Goal: Browse casually: Explore the website without a specific task or goal

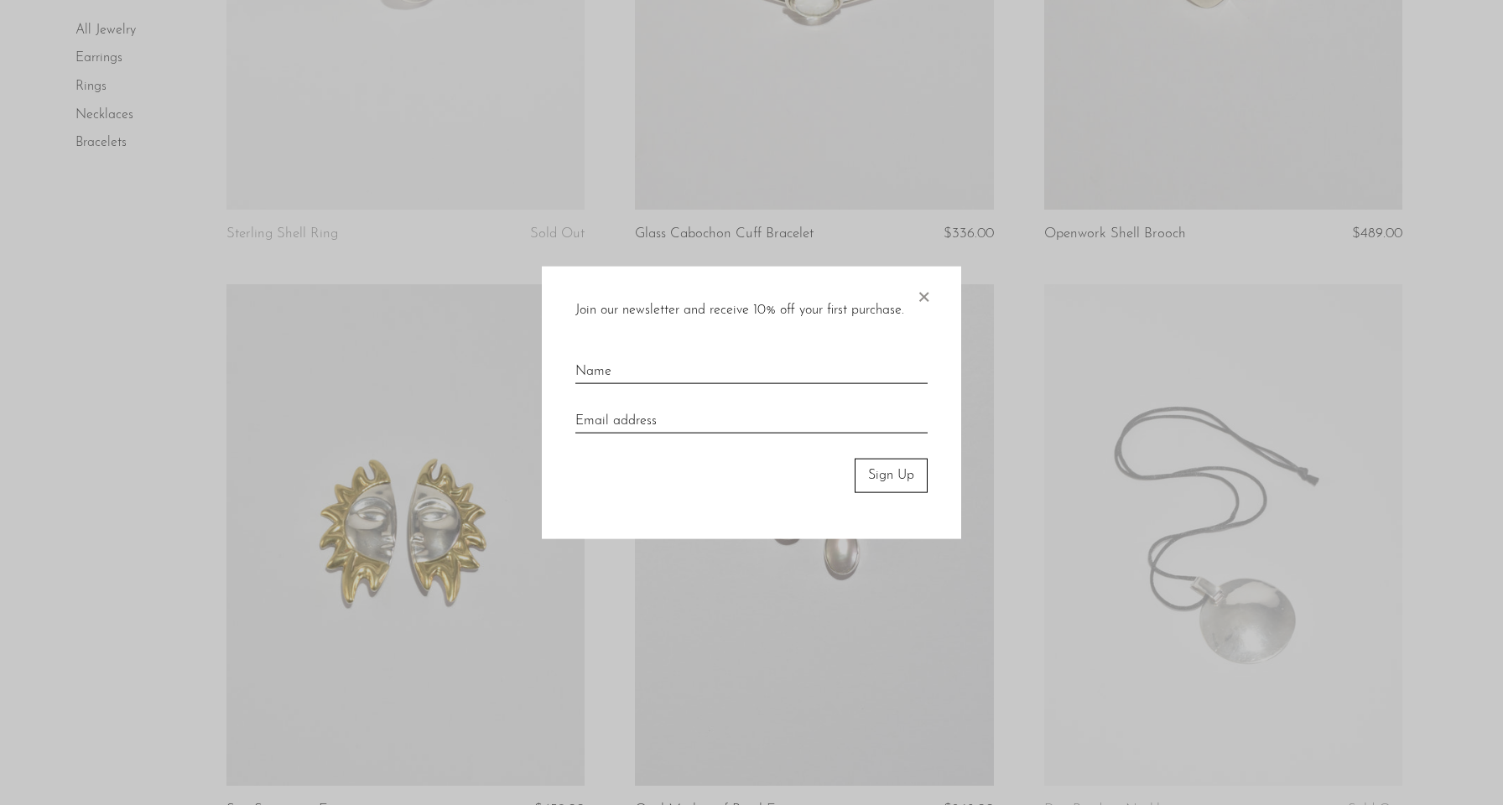
scroll to position [1991, 0]
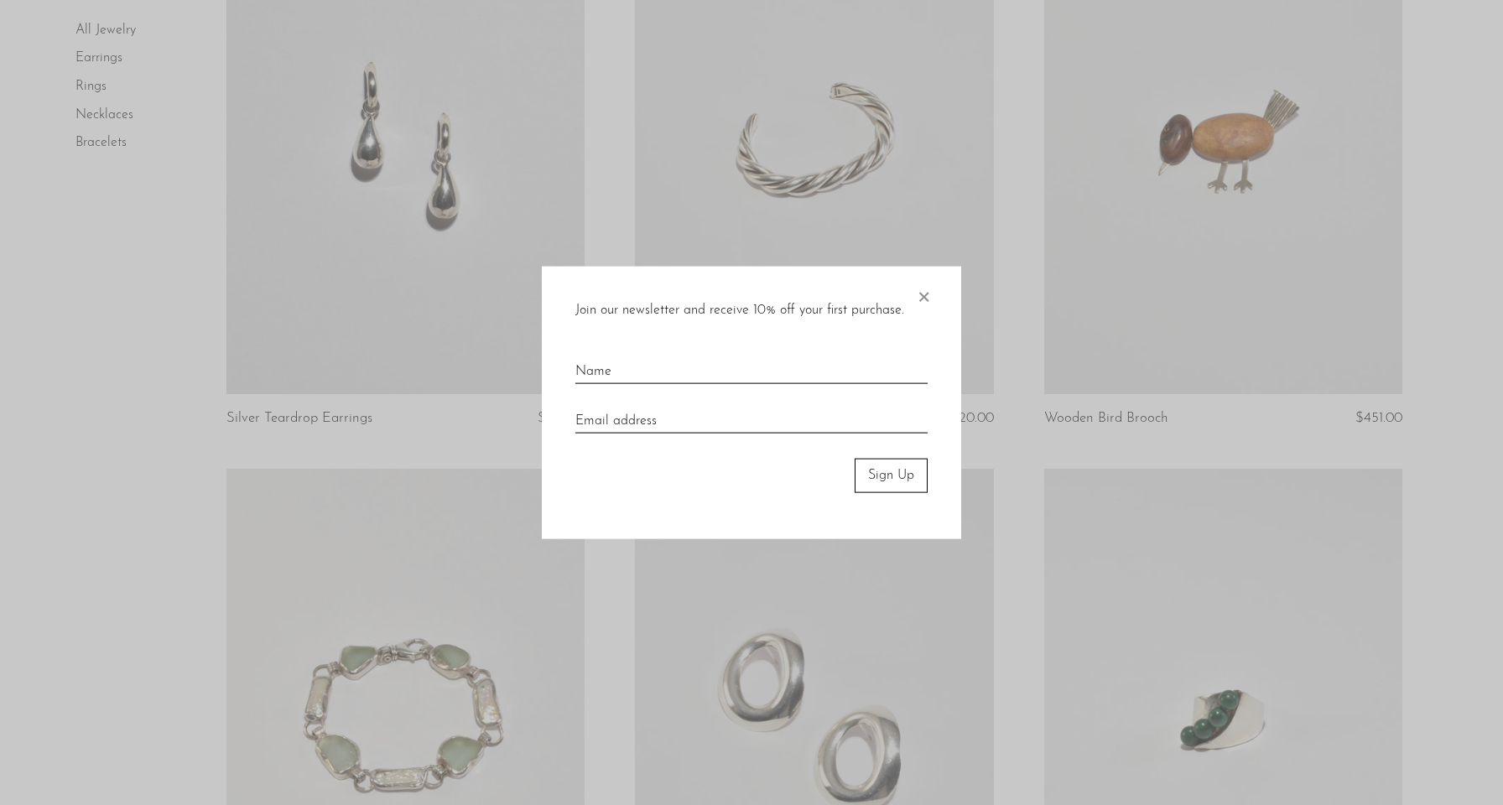
click at [926, 294] on span "×" at bounding box center [923, 294] width 17 height 54
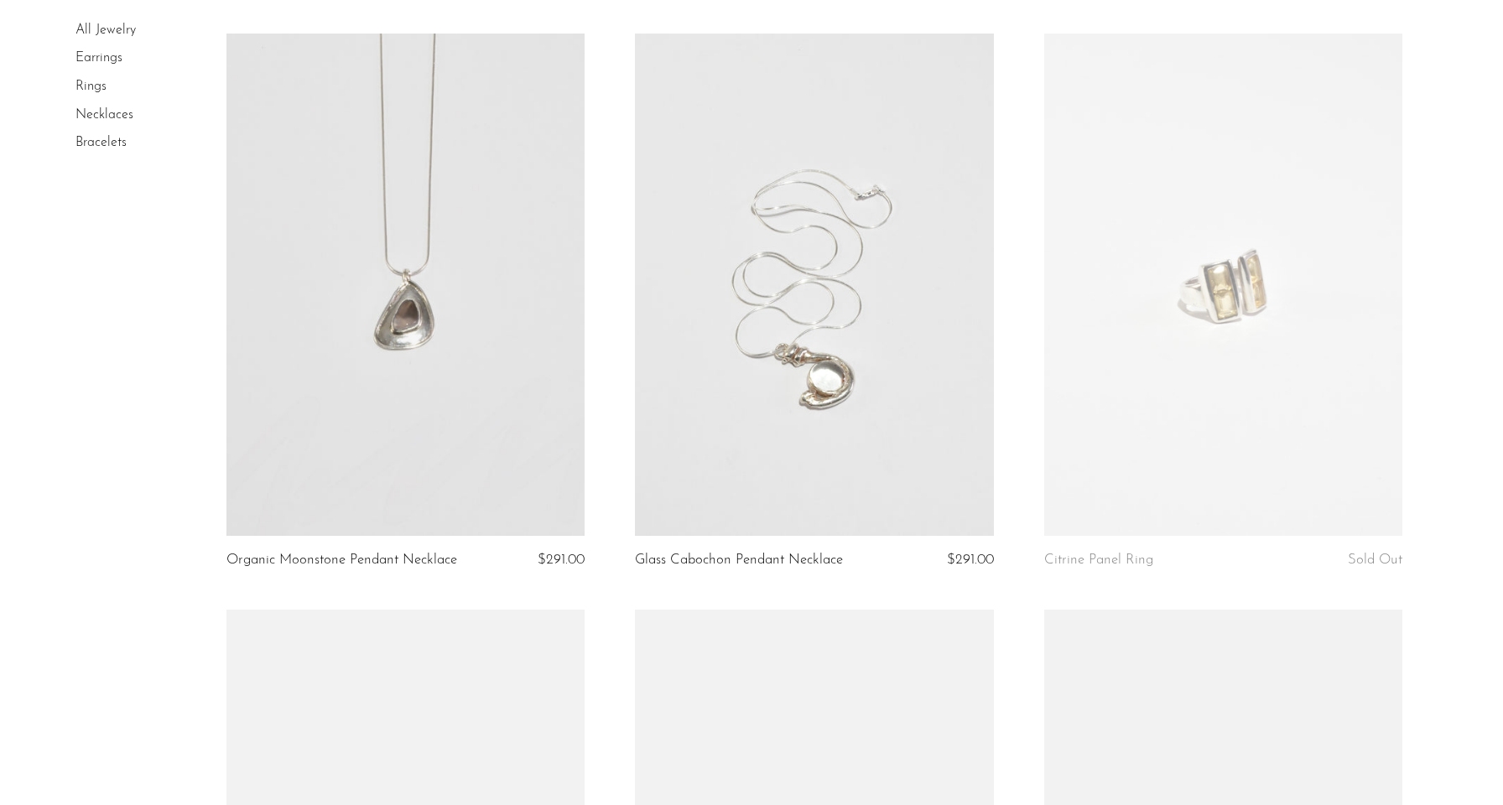
scroll to position [3595, 0]
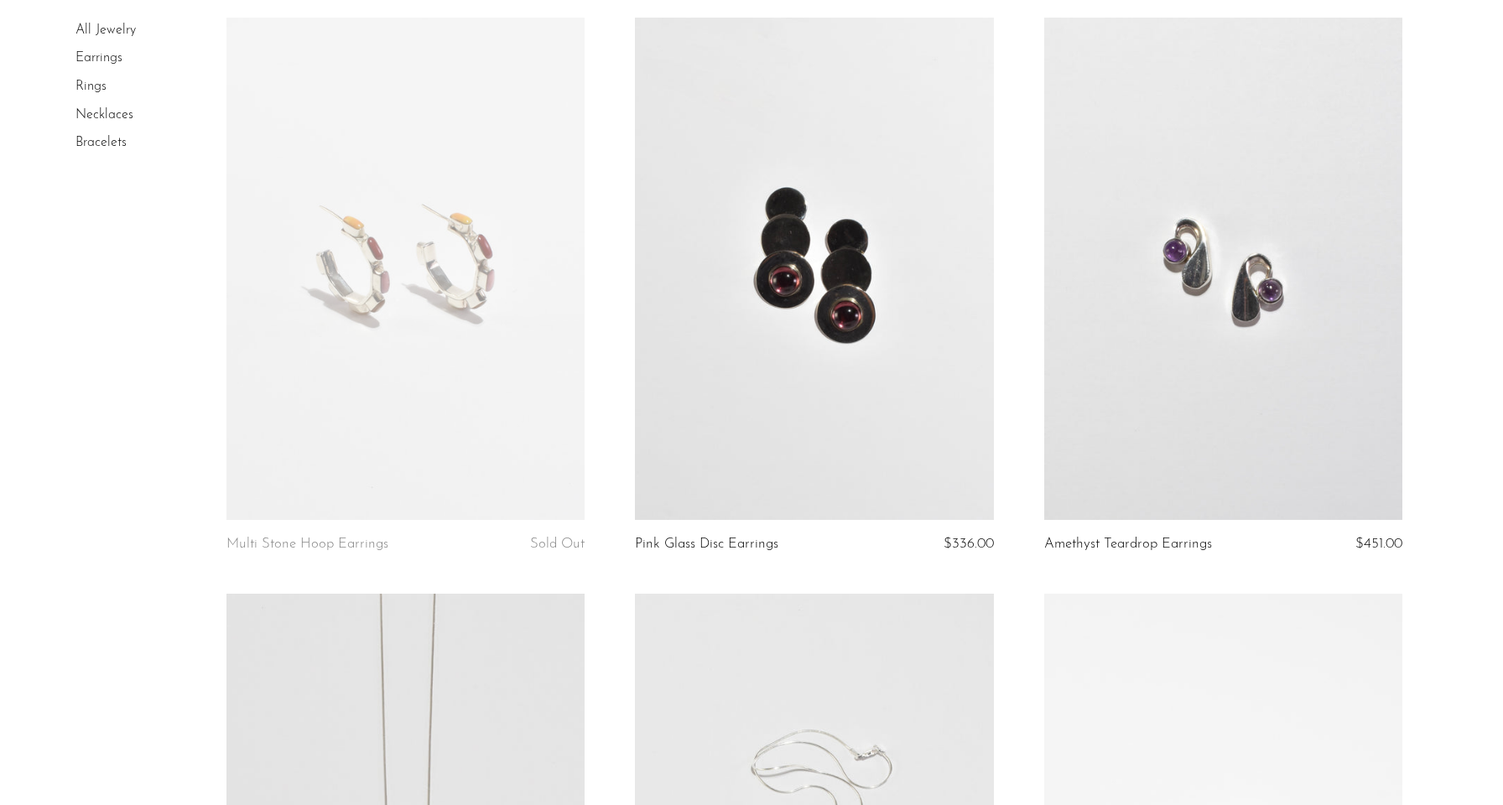
click at [1195, 368] on link at bounding box center [1223, 269] width 359 height 503
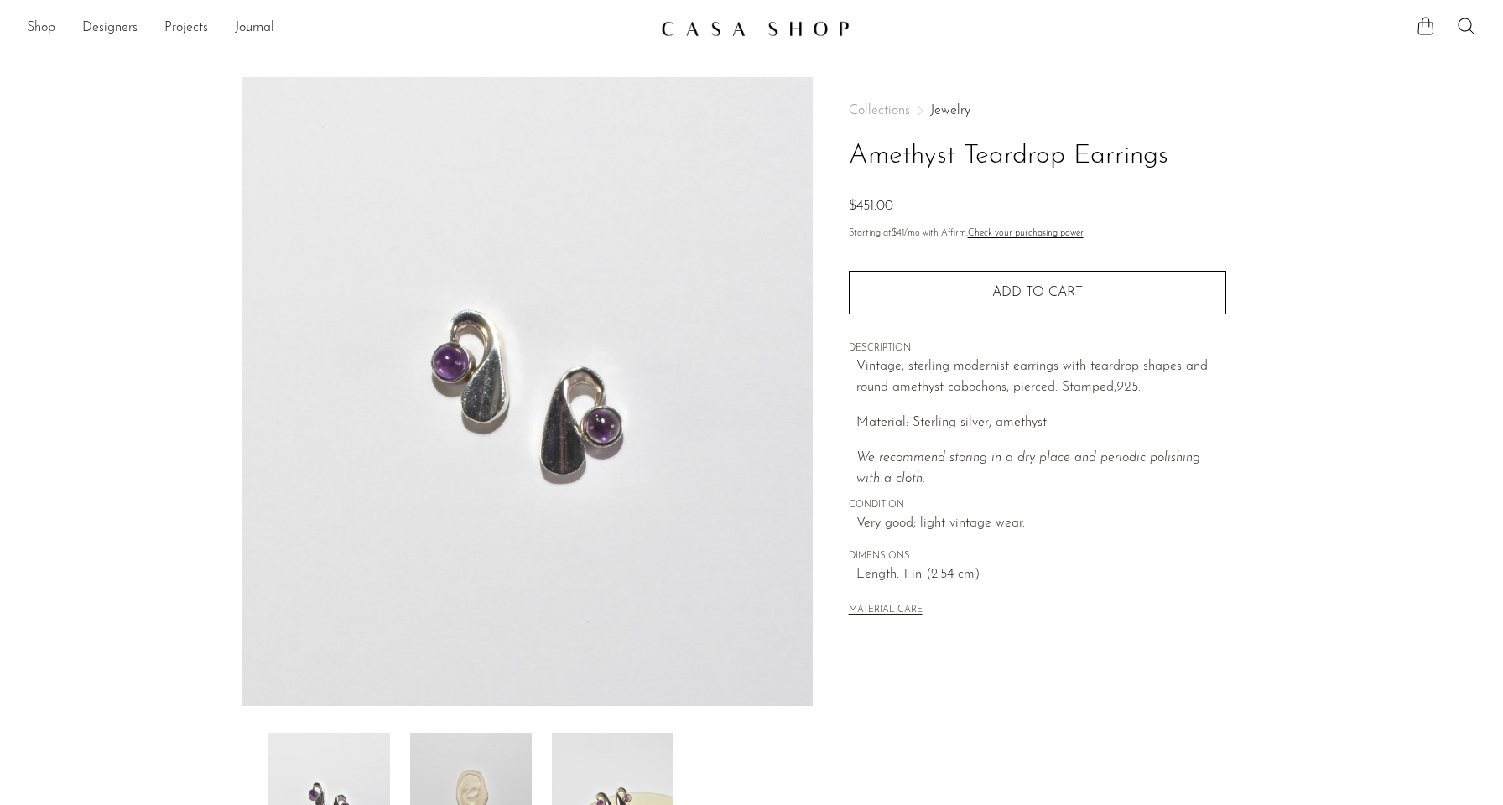
click at [44, 24] on link "Shop" at bounding box center [41, 29] width 29 height 22
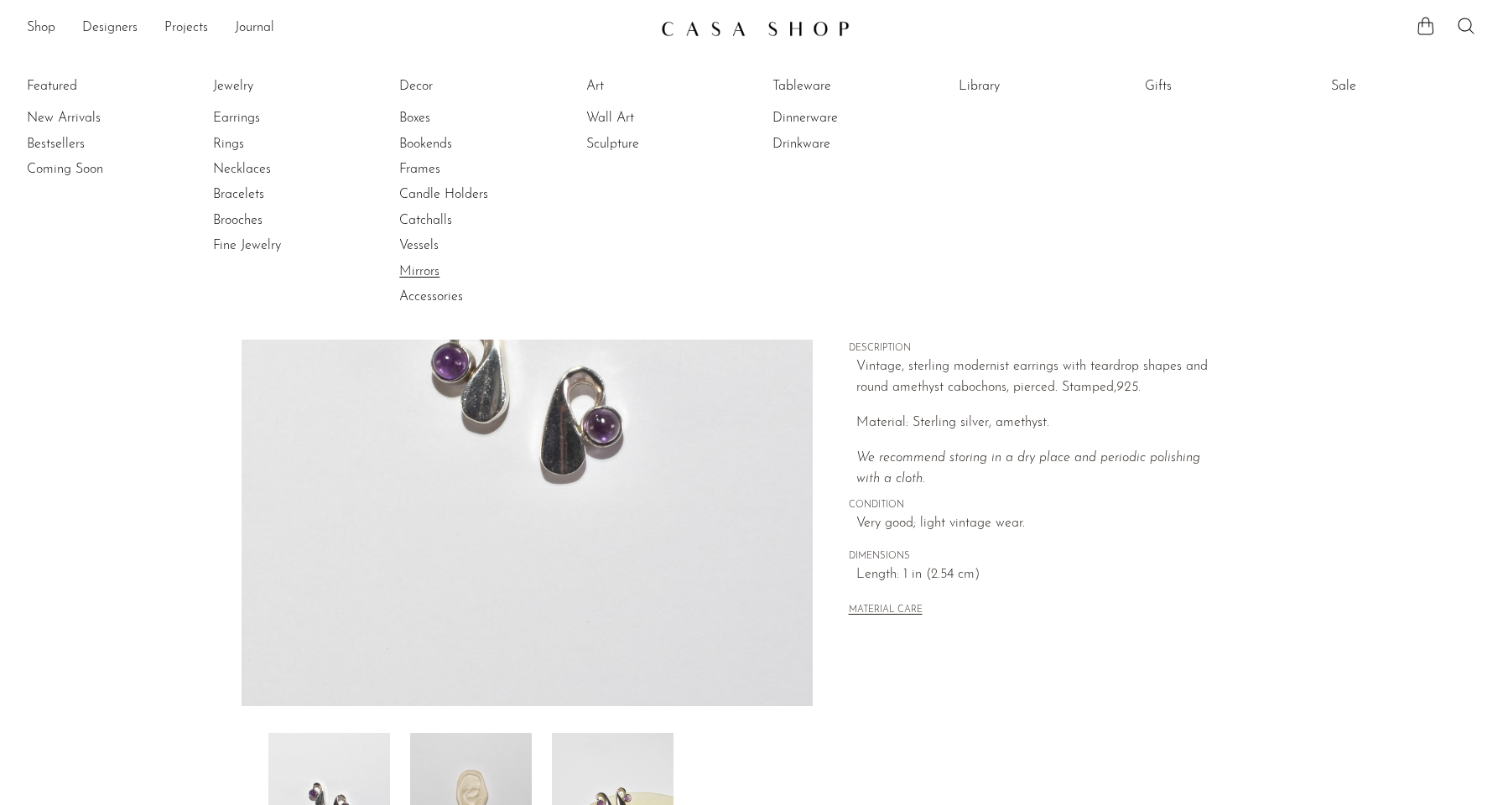
click at [425, 269] on link "Mirrors" at bounding box center [462, 272] width 126 height 18
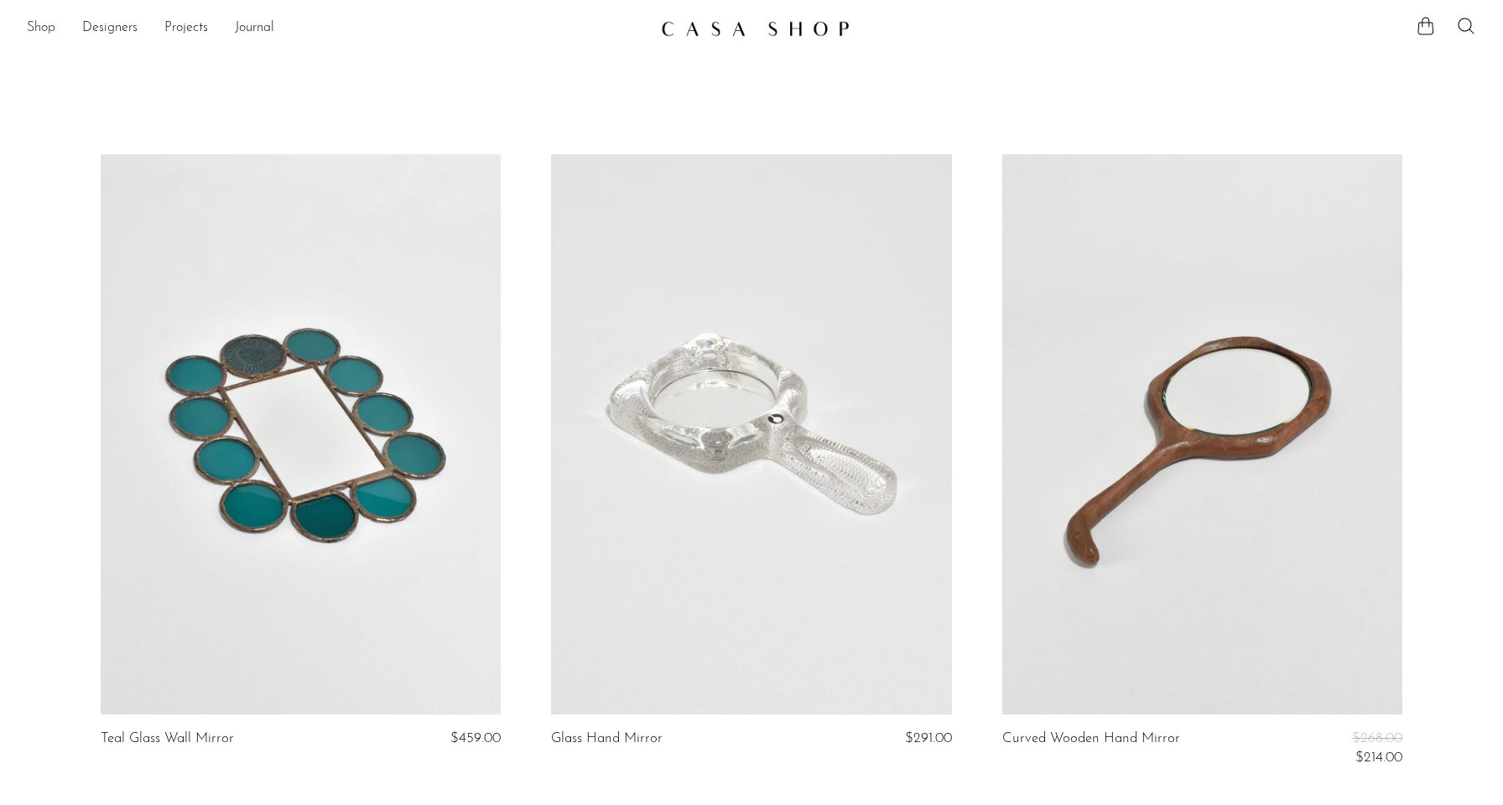
click at [42, 29] on link "Shop" at bounding box center [41, 29] width 29 height 22
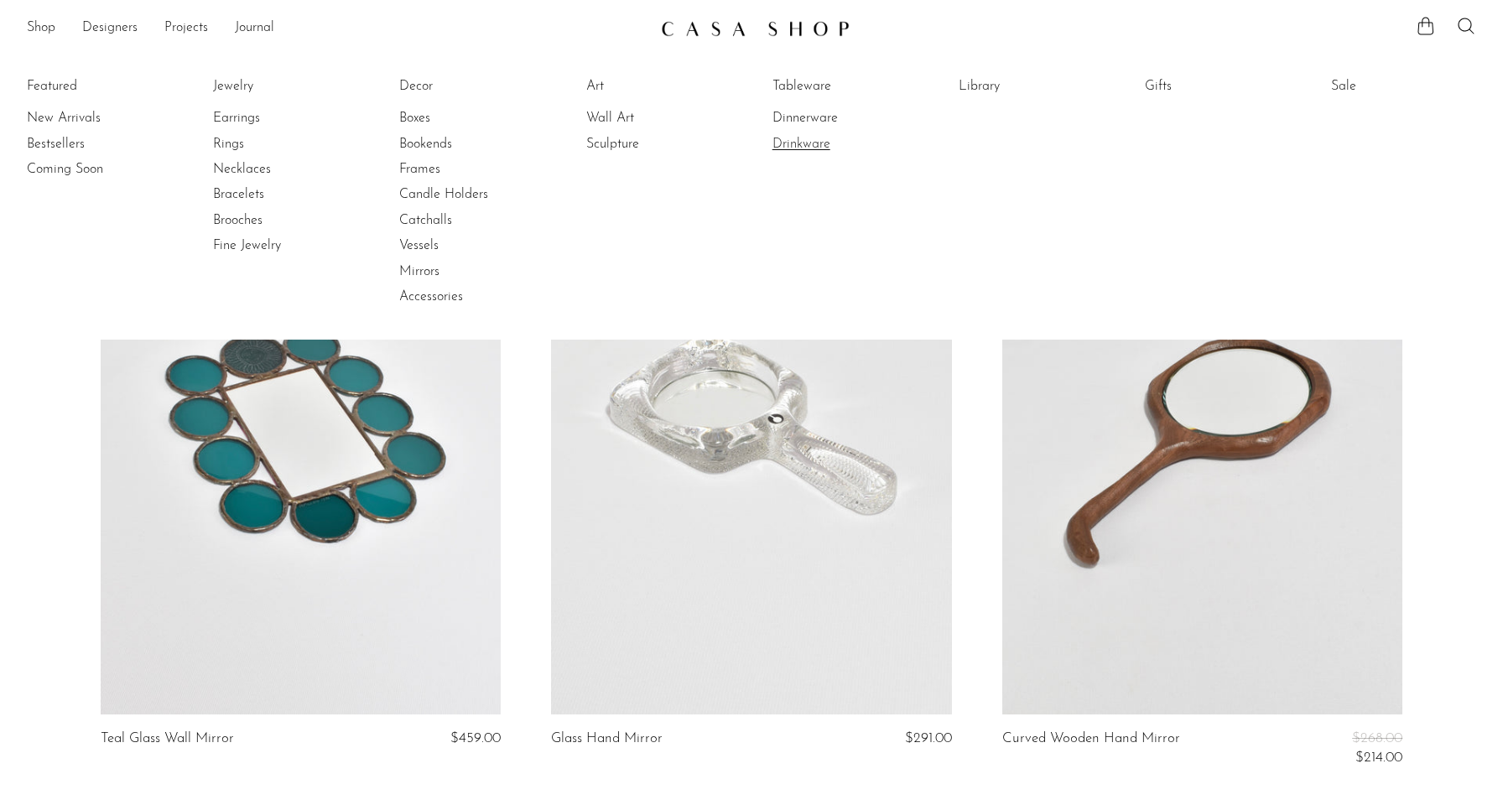
click at [801, 148] on link "Drinkware" at bounding box center [836, 144] width 126 height 18
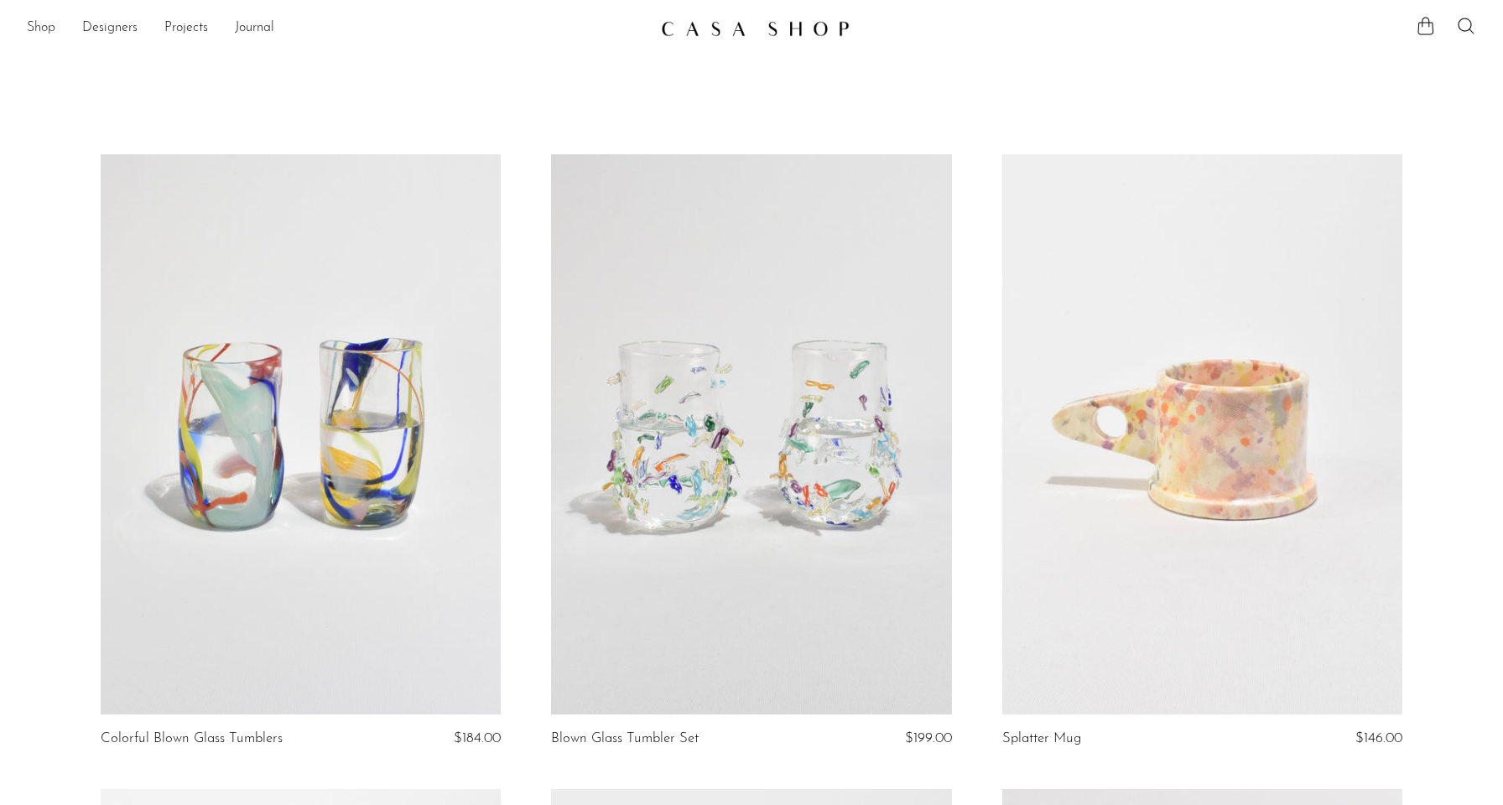
click at [42, 22] on link "Shop" at bounding box center [41, 29] width 29 height 22
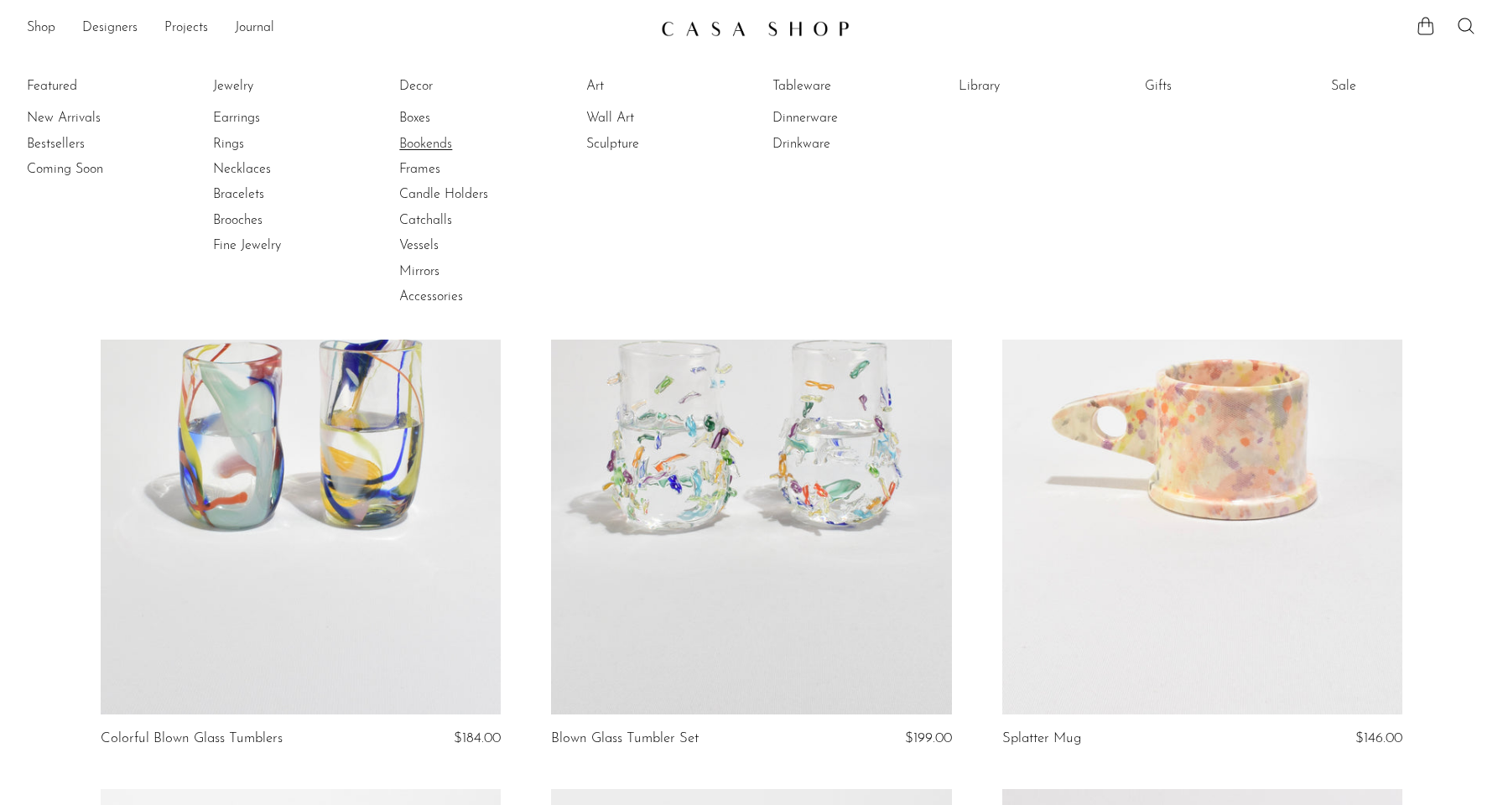
click at [415, 146] on link "Bookends" at bounding box center [462, 144] width 126 height 18
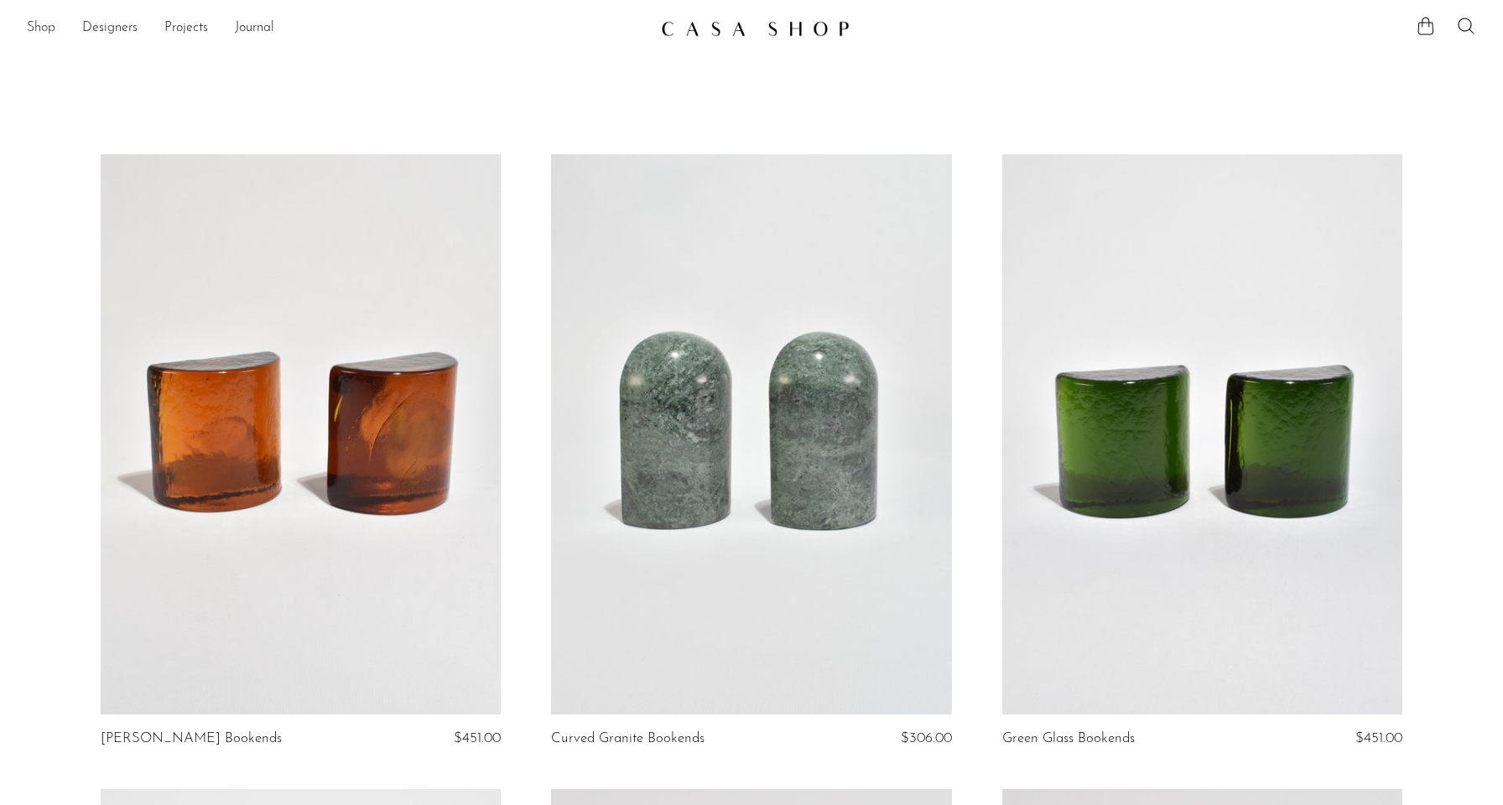
click at [49, 29] on link "Shop" at bounding box center [41, 29] width 29 height 22
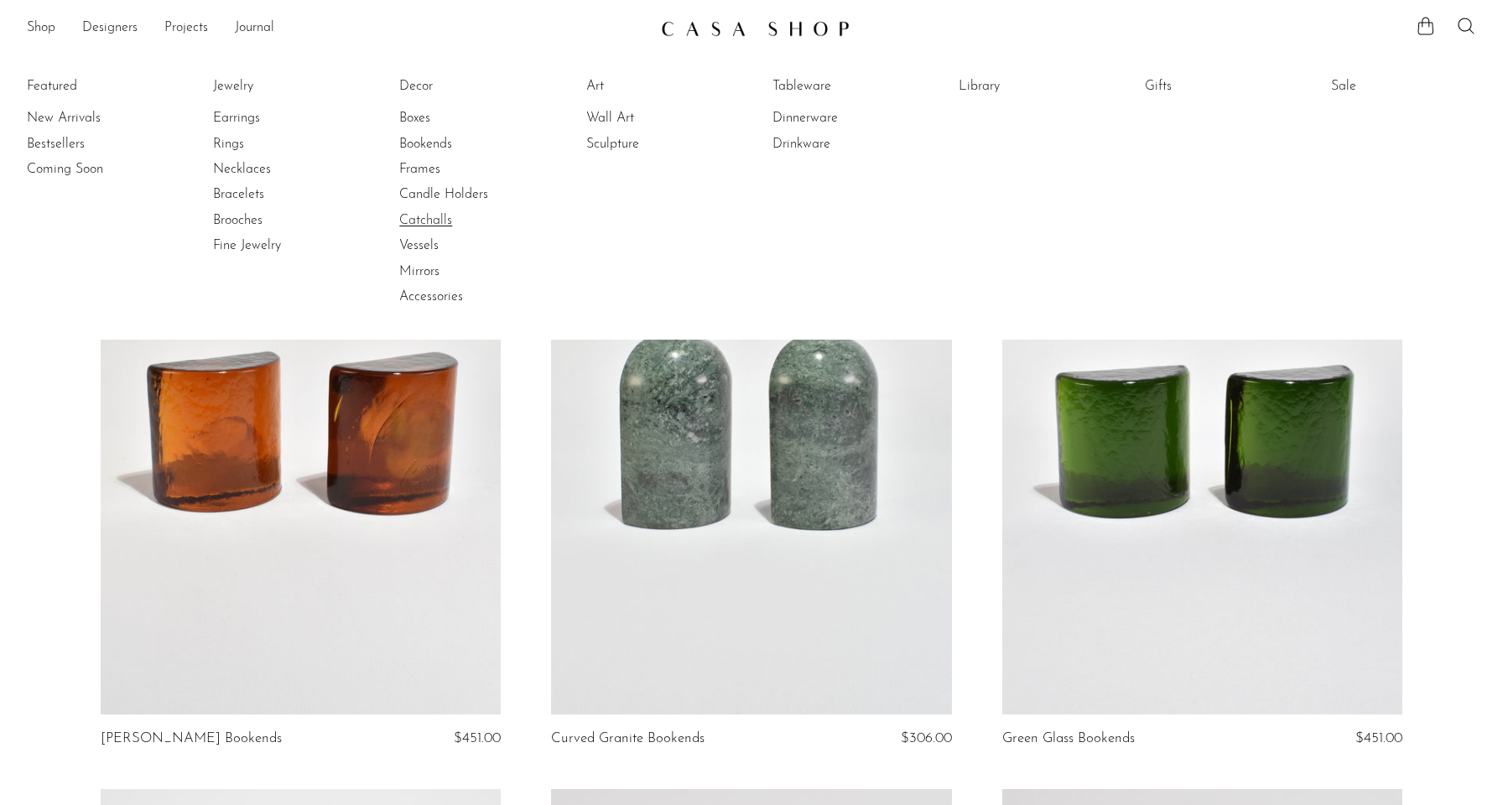
click at [431, 216] on link "Catchalls" at bounding box center [462, 220] width 126 height 18
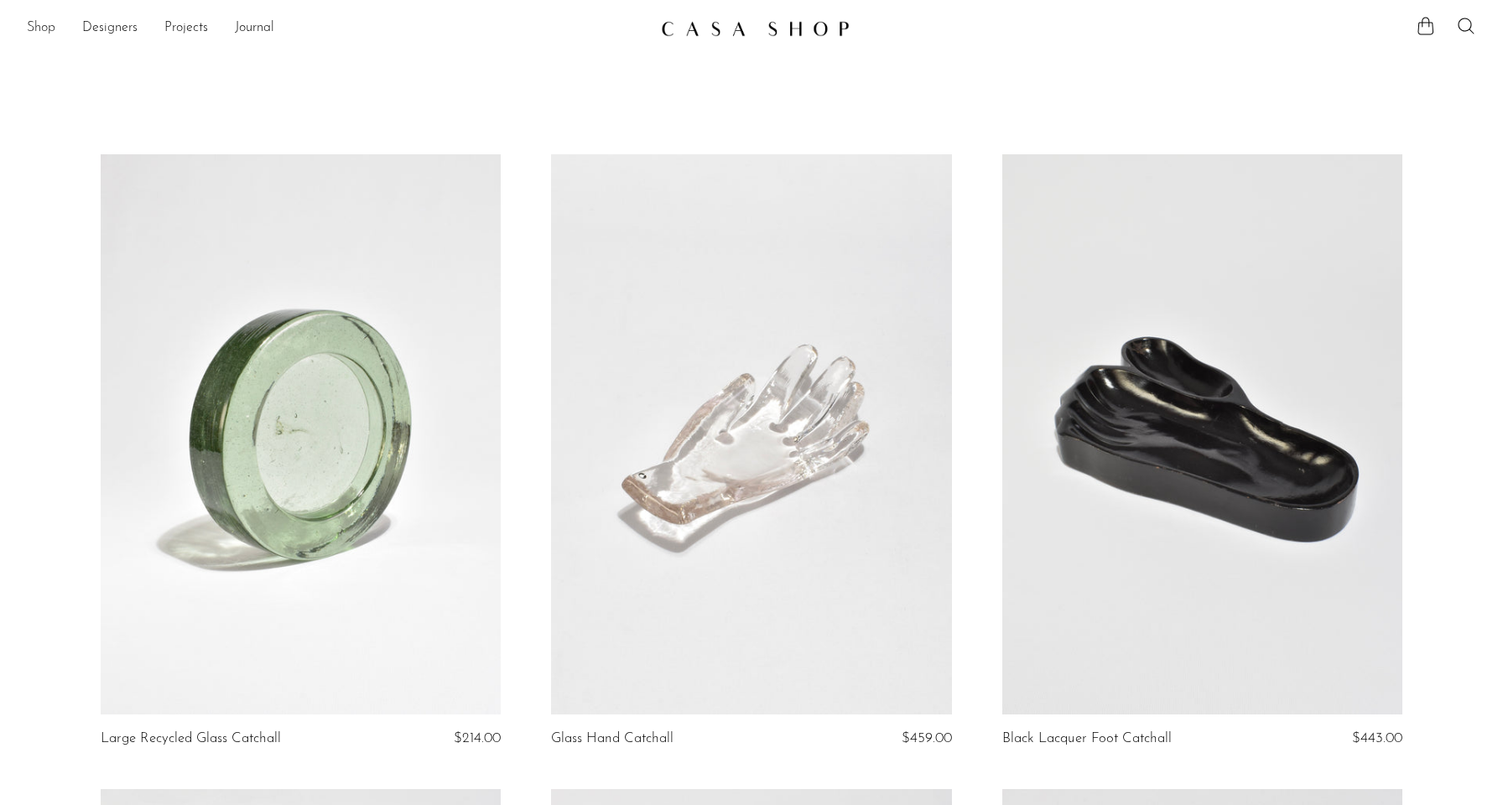
click at [35, 28] on link "Shop" at bounding box center [41, 29] width 29 height 22
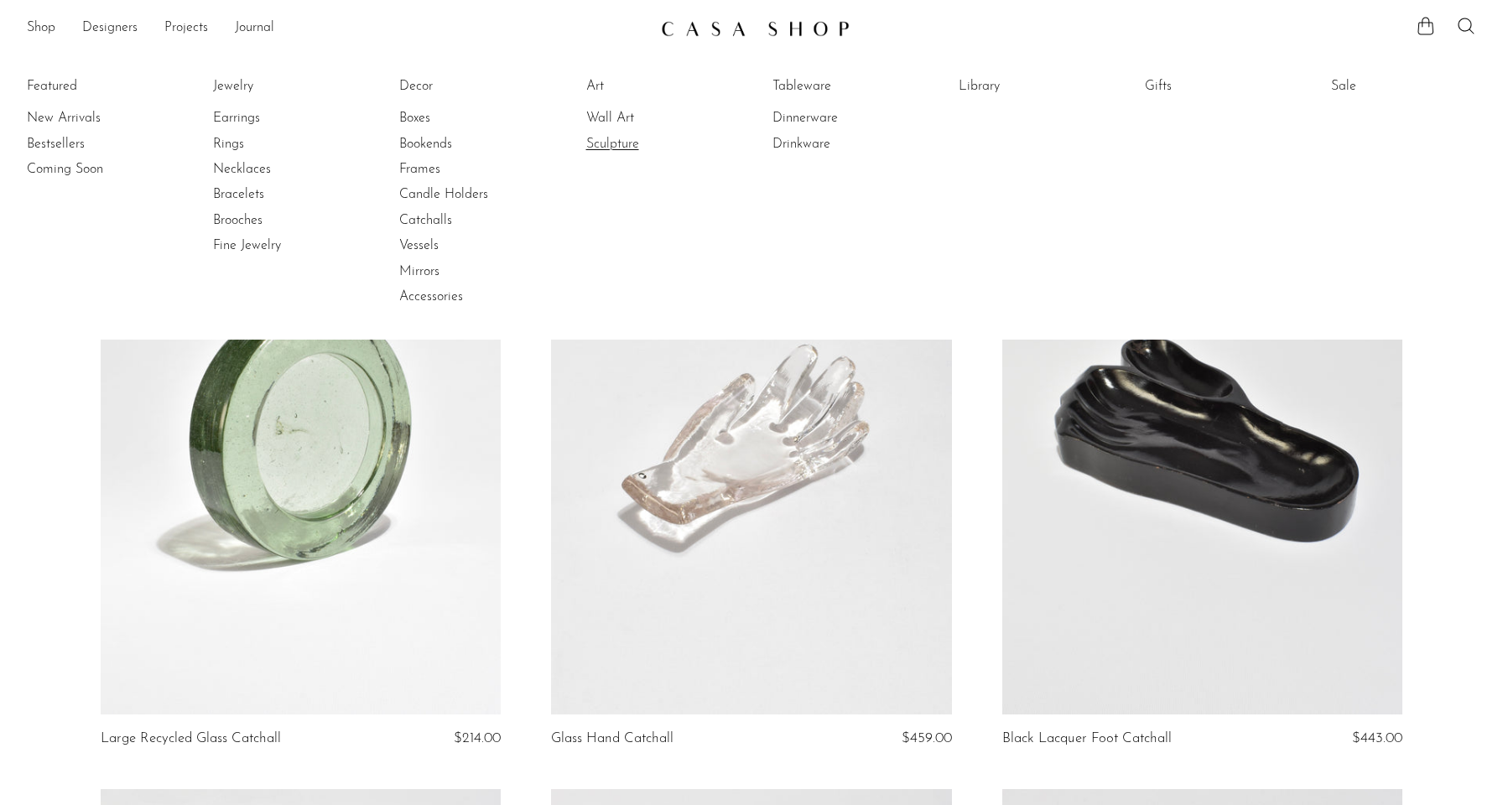
click at [629, 145] on link "Sculpture" at bounding box center [649, 144] width 126 height 18
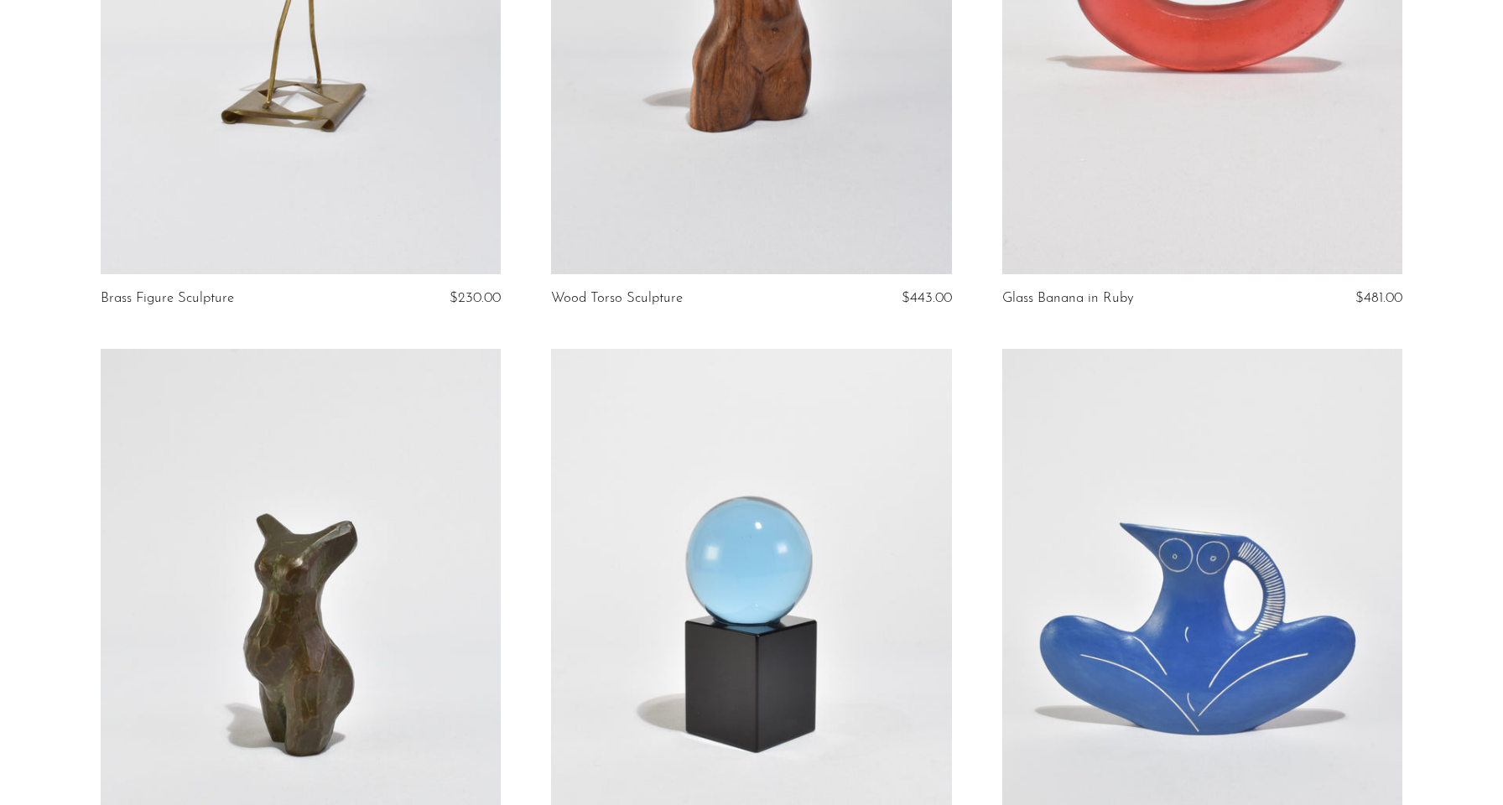
scroll to position [4902, 0]
